Goal: Task Accomplishment & Management: Manage account settings

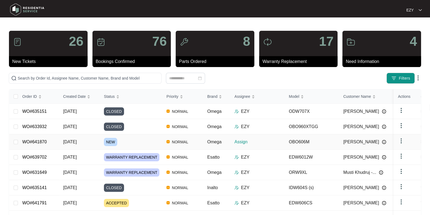
click at [144, 139] on div "NEW" at bounding box center [133, 142] width 58 height 8
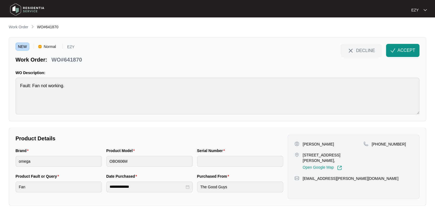
click at [65, 63] on p "WO#641870" at bounding box center [66, 60] width 30 height 8
copy div "WO#641870 DECLINE ACCEPT"
click at [305, 142] on p "[PERSON_NAME]" at bounding box center [318, 143] width 31 height 5
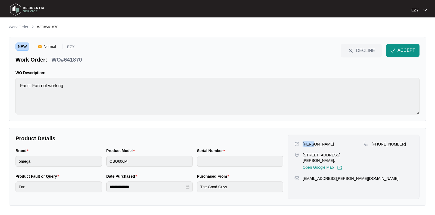
click at [305, 142] on p "[PERSON_NAME]" at bounding box center [318, 143] width 31 height 5
copy p "[PERSON_NAME]"
click at [316, 155] on p "20 hydefield dr Wyndham vale Vic 3024," at bounding box center [333, 157] width 61 height 11
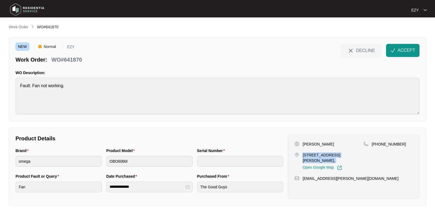
click at [316, 155] on p "20 hydefield dr Wyndham vale Vic 3024," at bounding box center [333, 157] width 61 height 11
copy p "20 hydefield dr Wyndham vale Vic 3024,"
drag, startPoint x: 408, startPoint y: 142, endPoint x: 379, endPoint y: 147, distance: 29.1
click at [379, 147] on div "+61478533688" at bounding box center [388, 155] width 49 height 29
copy p "478533688"
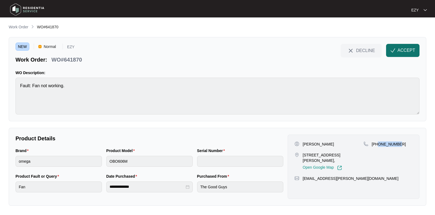
click at [404, 50] on span "ACCEPT" at bounding box center [407, 50] width 18 height 7
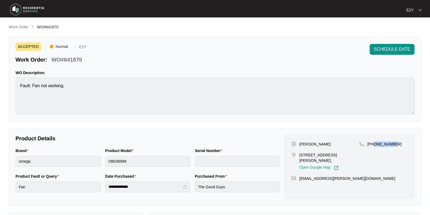
scroll to position [146, 0]
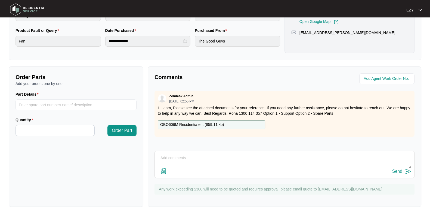
click at [212, 124] on p "OBO606M Residentia e... ( 859.11 kb )" at bounding box center [192, 125] width 64 height 6
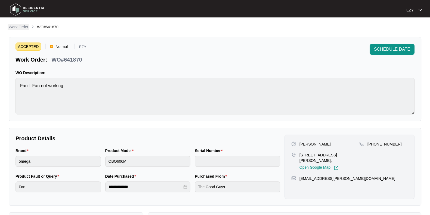
click at [15, 27] on p "Work Order" at bounding box center [19, 26] width 20 height 5
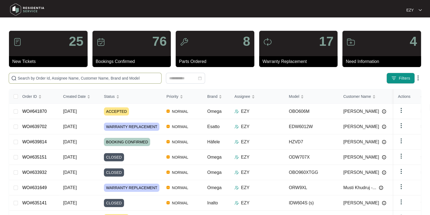
click at [112, 79] on input "text" at bounding box center [88, 78] width 141 height 6
paste input "640917"
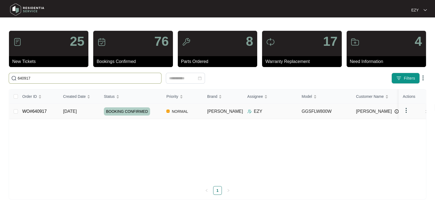
type input "640917"
click at [94, 112] on td "15/09/2025" at bounding box center [79, 111] width 41 height 15
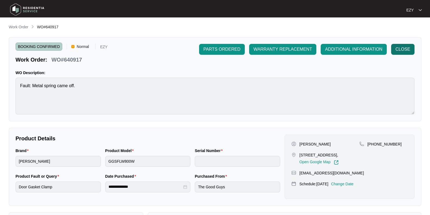
click at [403, 53] on button "CLOSE" at bounding box center [402, 49] width 23 height 11
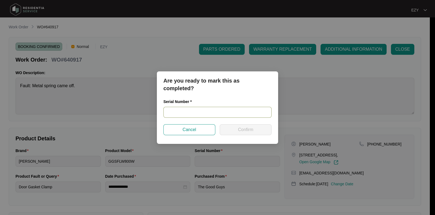
click at [186, 112] on input "text" at bounding box center [218, 112] width 108 height 11
paste input "540N965690144235K00155"
type input "540N965690144235K00155"
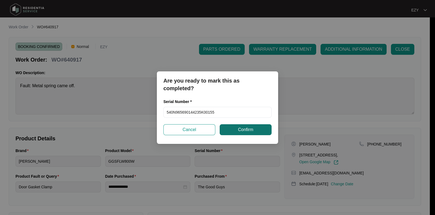
click at [234, 130] on button "Confirm" at bounding box center [246, 129] width 52 height 11
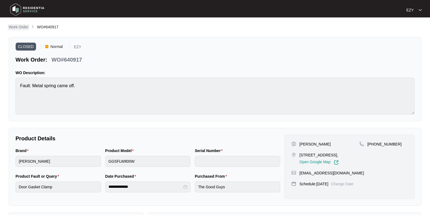
click at [25, 28] on p "Work Order" at bounding box center [19, 26] width 20 height 5
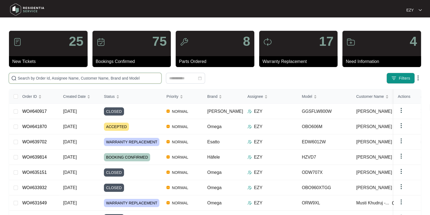
click at [140, 77] on input "text" at bounding box center [88, 78] width 141 height 6
paste input "640482"
type input "640482"
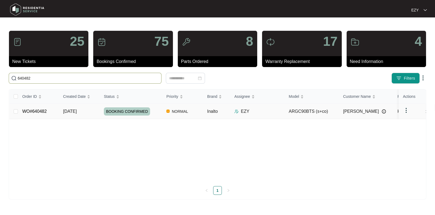
click at [50, 112] on td "WO#640482" at bounding box center [38, 111] width 41 height 15
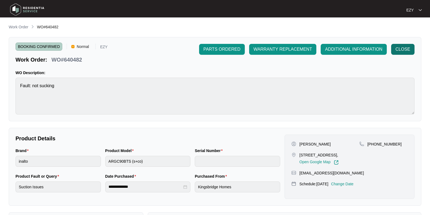
click at [401, 47] on span "CLOSE" at bounding box center [403, 49] width 15 height 7
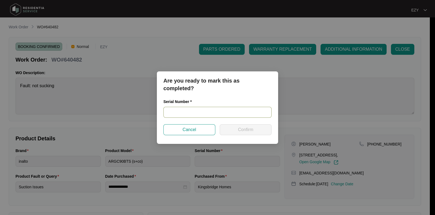
click at [212, 110] on input "text" at bounding box center [218, 112] width 108 height 11
paste input "RR0322000148"
type input "RR0322000148"
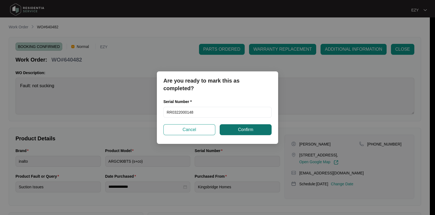
click at [247, 132] on span "Confirm" at bounding box center [245, 129] width 15 height 7
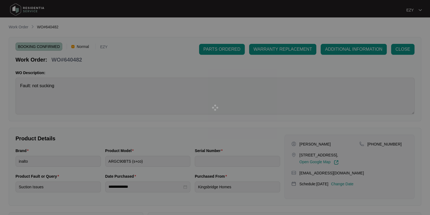
type input "RR0322000148"
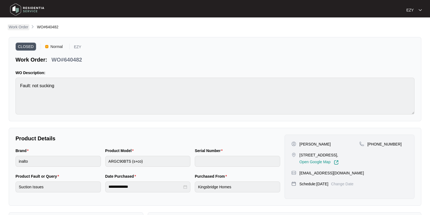
click at [25, 25] on p "Work Order" at bounding box center [19, 26] width 20 height 5
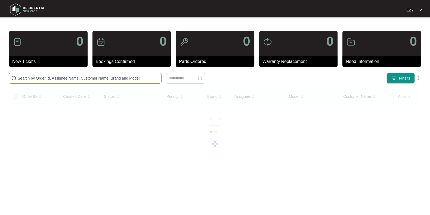
click at [92, 74] on span at bounding box center [85, 78] width 153 height 11
click at [99, 77] on input "text" at bounding box center [88, 78] width 141 height 6
paste input "639220"
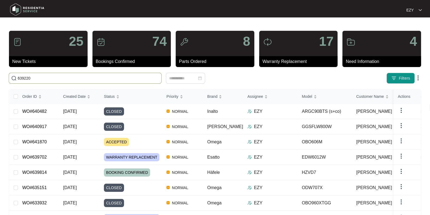
click at [99, 77] on input "639220" at bounding box center [88, 78] width 141 height 6
type input "639220"
click at [101, 78] on input "639220" at bounding box center [88, 78] width 141 height 6
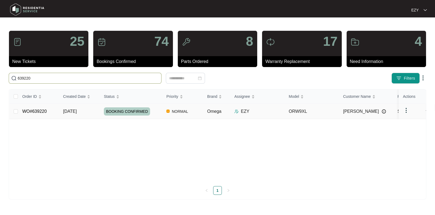
click at [53, 109] on td "WO#639220" at bounding box center [38, 111] width 41 height 15
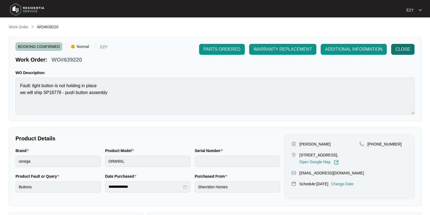
click at [401, 54] on button "CLOSE" at bounding box center [402, 49] width 23 height 11
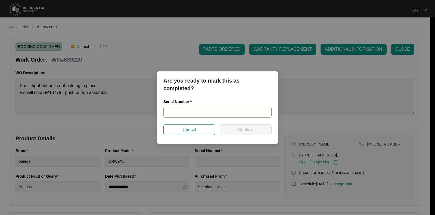
click at [214, 109] on input "text" at bounding box center [218, 112] width 108 height 11
paste input "ORW9XLAT231000220"
type input "ORW9XLAT231000220"
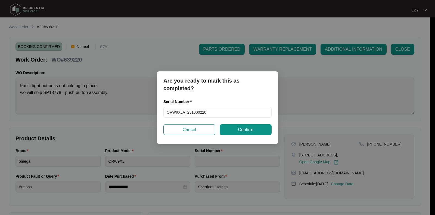
click at [239, 135] on div "Are you ready to mark this as completed? Serial Number * ORW9XLAT231000220 Canc…" at bounding box center [217, 107] width 121 height 72
click at [236, 129] on button "Confirm" at bounding box center [246, 129] width 52 height 11
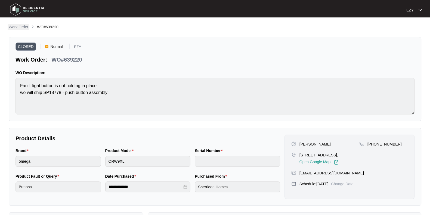
click at [22, 27] on p "Work Order" at bounding box center [19, 26] width 20 height 5
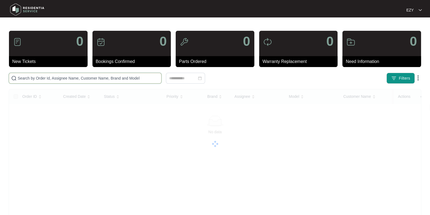
click at [126, 76] on input "text" at bounding box center [88, 78] width 141 height 6
paste input "640164"
type input "640164"
click at [91, 77] on input "640164" at bounding box center [88, 78] width 141 height 6
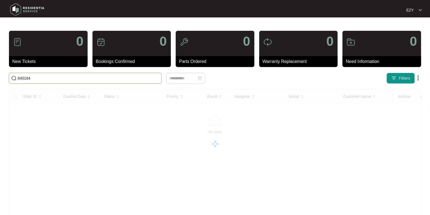
click at [91, 77] on input "640164" at bounding box center [88, 78] width 141 height 6
paste input "640164"
type input "640164"
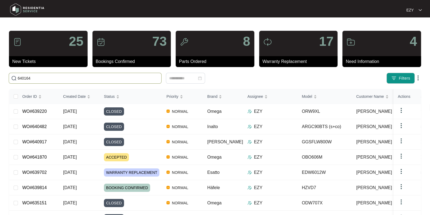
click at [98, 78] on input "640164" at bounding box center [88, 78] width 141 height 6
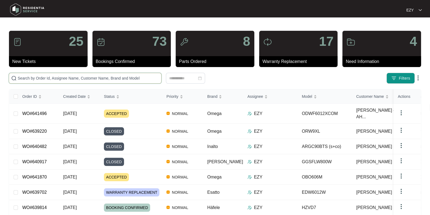
click at [69, 75] on input "text" at bounding box center [88, 78] width 141 height 6
paste input "640164"
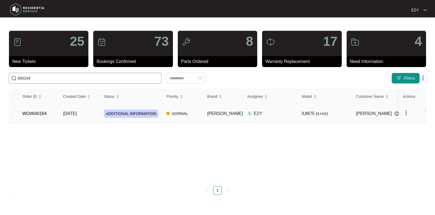
type input "640164"
click at [50, 114] on td "WO#640164" at bounding box center [38, 114] width 41 height 20
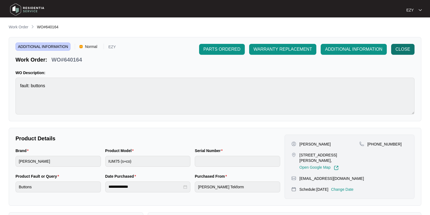
click at [400, 53] on button "CLOSE" at bounding box center [402, 49] width 23 height 11
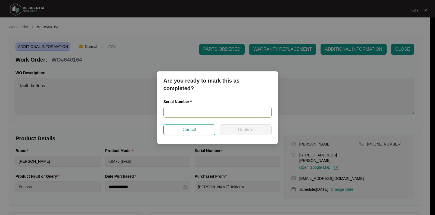
click at [188, 116] on input "text" at bounding box center [218, 112] width 108 height 11
paste input "RR0422001238"
type input "RR0422001238"
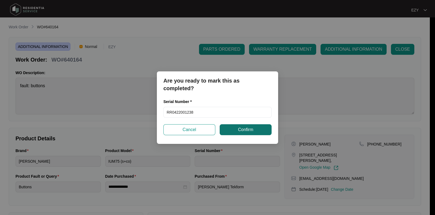
click at [253, 128] on span "Confirm" at bounding box center [245, 129] width 15 height 7
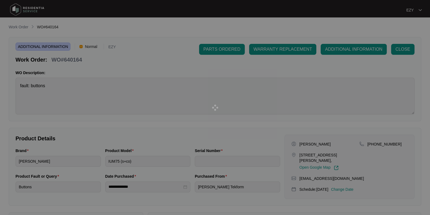
type input "RR0422001238"
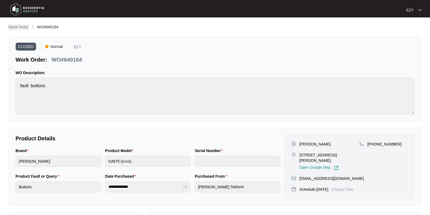
click at [23, 28] on p "Work Order" at bounding box center [19, 26] width 20 height 5
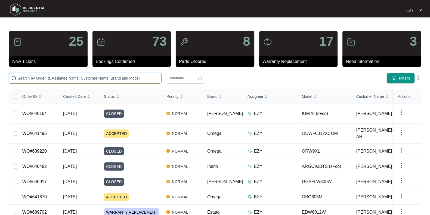
click at [83, 78] on input "text" at bounding box center [88, 78] width 141 height 6
paste input "640718"
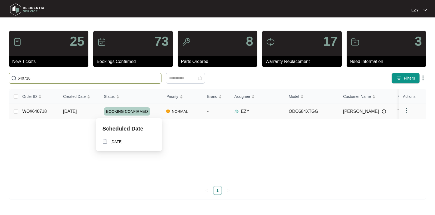
type input "640718"
click at [157, 108] on div "BOOKING CONFIRMED" at bounding box center [133, 111] width 58 height 8
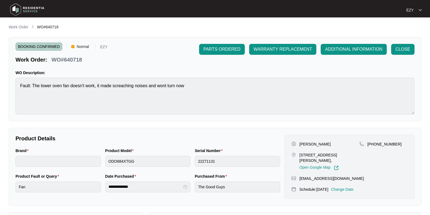
scroll to position [146, 0]
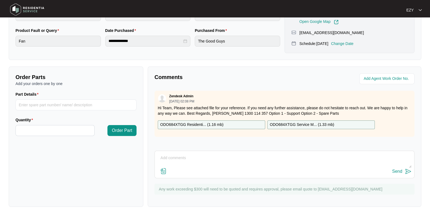
click at [218, 156] on textarea at bounding box center [285, 160] width 254 height 14
paste textarea "Checked and confirmed fan motor faulty. Order new fan motor and ring element Pa…"
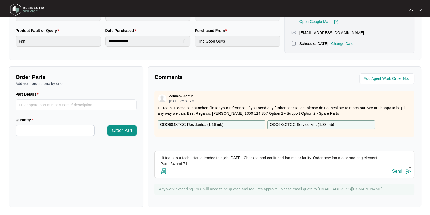
click at [218, 164] on textarea "Hi team, our technician attended this job [DATE]. Checked and confirmed fan mot…" at bounding box center [285, 160] width 254 height 14
click at [326, 157] on textarea "Hi team, our technician attended this job [DATE]. Checked and confirmed fan mot…" at bounding box center [285, 160] width 254 height 14
click at [354, 174] on div "Send" at bounding box center [285, 171] width 254 height 7
click at [312, 159] on textarea "Hi team, our technician attended this job [DATE]. Checked and confirmed fan mot…" at bounding box center [285, 160] width 254 height 14
click at [227, 164] on textarea "Hi team, our technician attended this job [DATE]. Checked and confirmed fan mot…" at bounding box center [285, 160] width 254 height 14
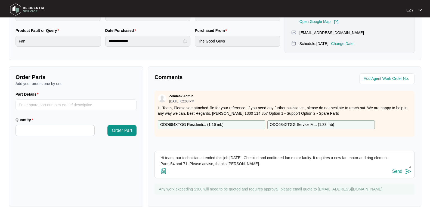
type textarea "Hi team, our technician attended this job [DATE]. Checked and confirmed fan mot…"
click at [394, 172] on div "Send" at bounding box center [397, 171] width 10 height 5
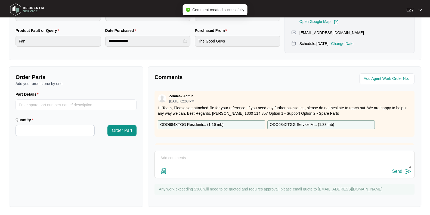
scroll to position [0, 0]
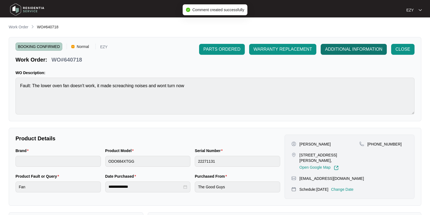
click at [347, 51] on span "ADDITIONAL INFORMATION" at bounding box center [353, 49] width 57 height 7
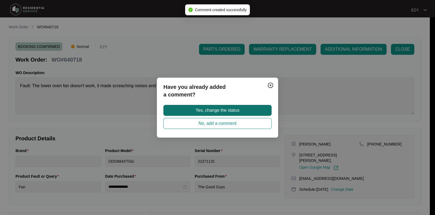
click at [248, 109] on button "Yes, change the status" at bounding box center [218, 110] width 108 height 11
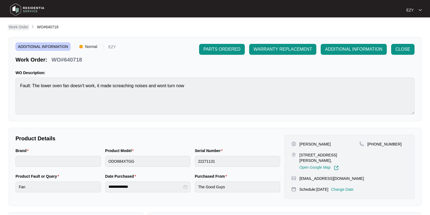
click at [19, 26] on p "Work Order" at bounding box center [19, 26] width 20 height 5
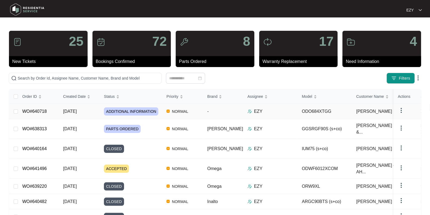
click at [93, 114] on td "[DATE]" at bounding box center [79, 111] width 41 height 15
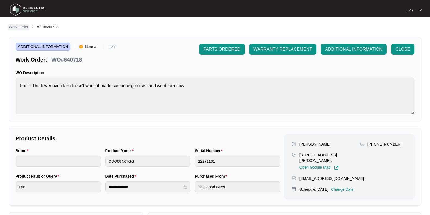
click at [15, 25] on p "Work Order" at bounding box center [19, 26] width 20 height 5
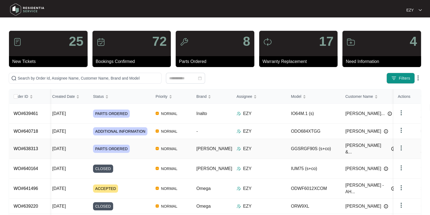
scroll to position [0, 10]
